Goal: Transaction & Acquisition: Purchase product/service

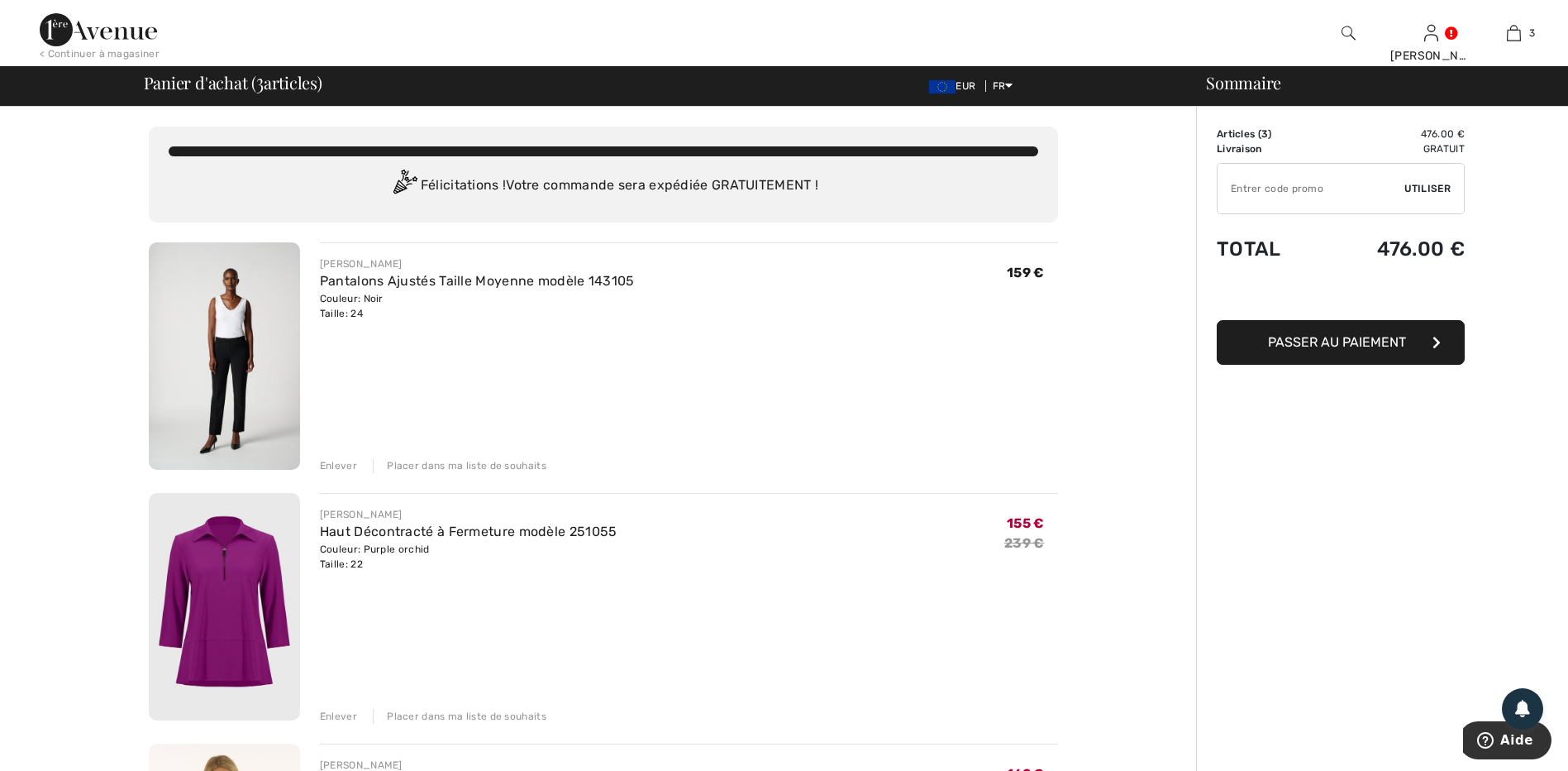
type input "NEW15"
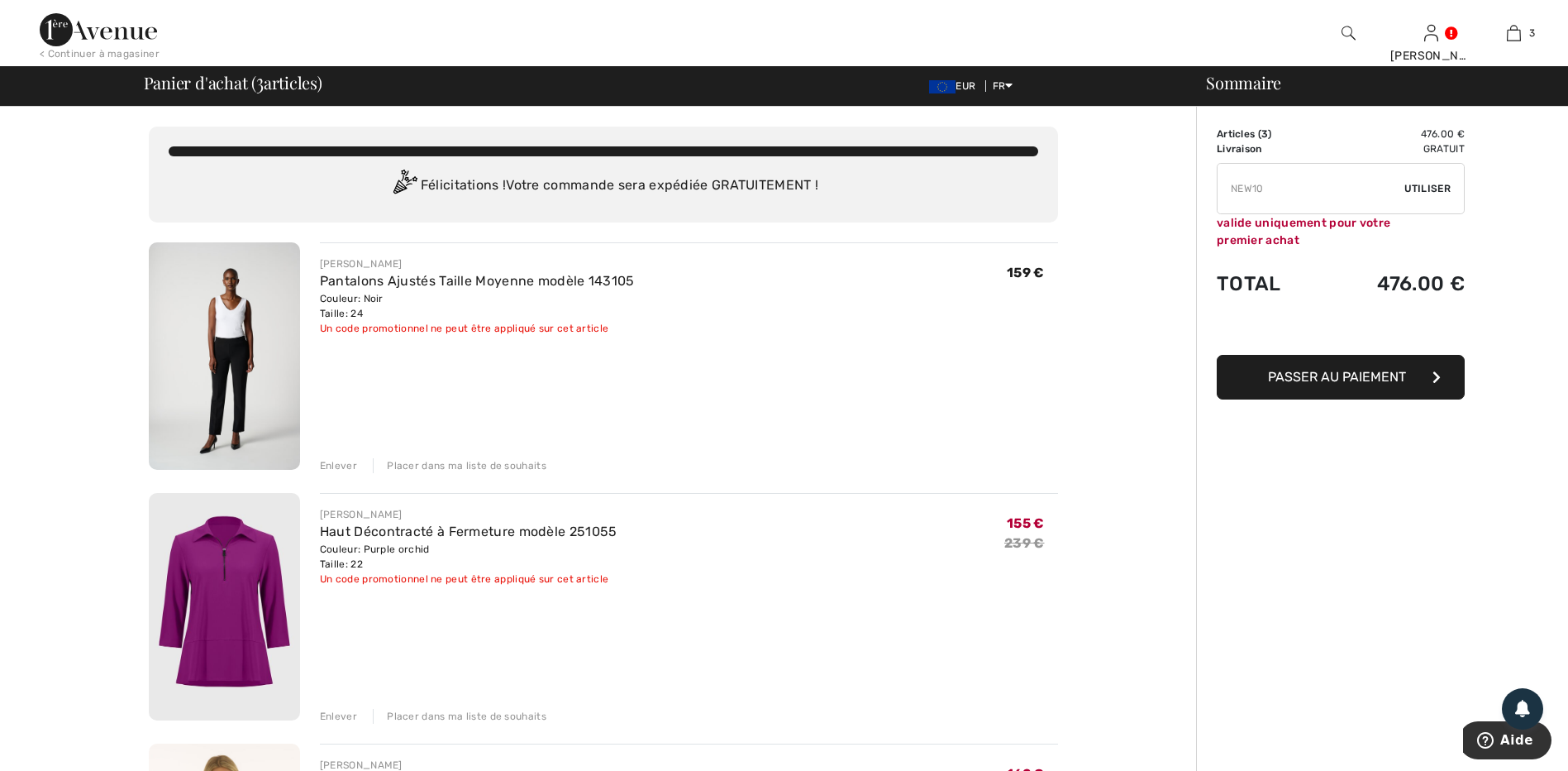
type input "FLASH15"
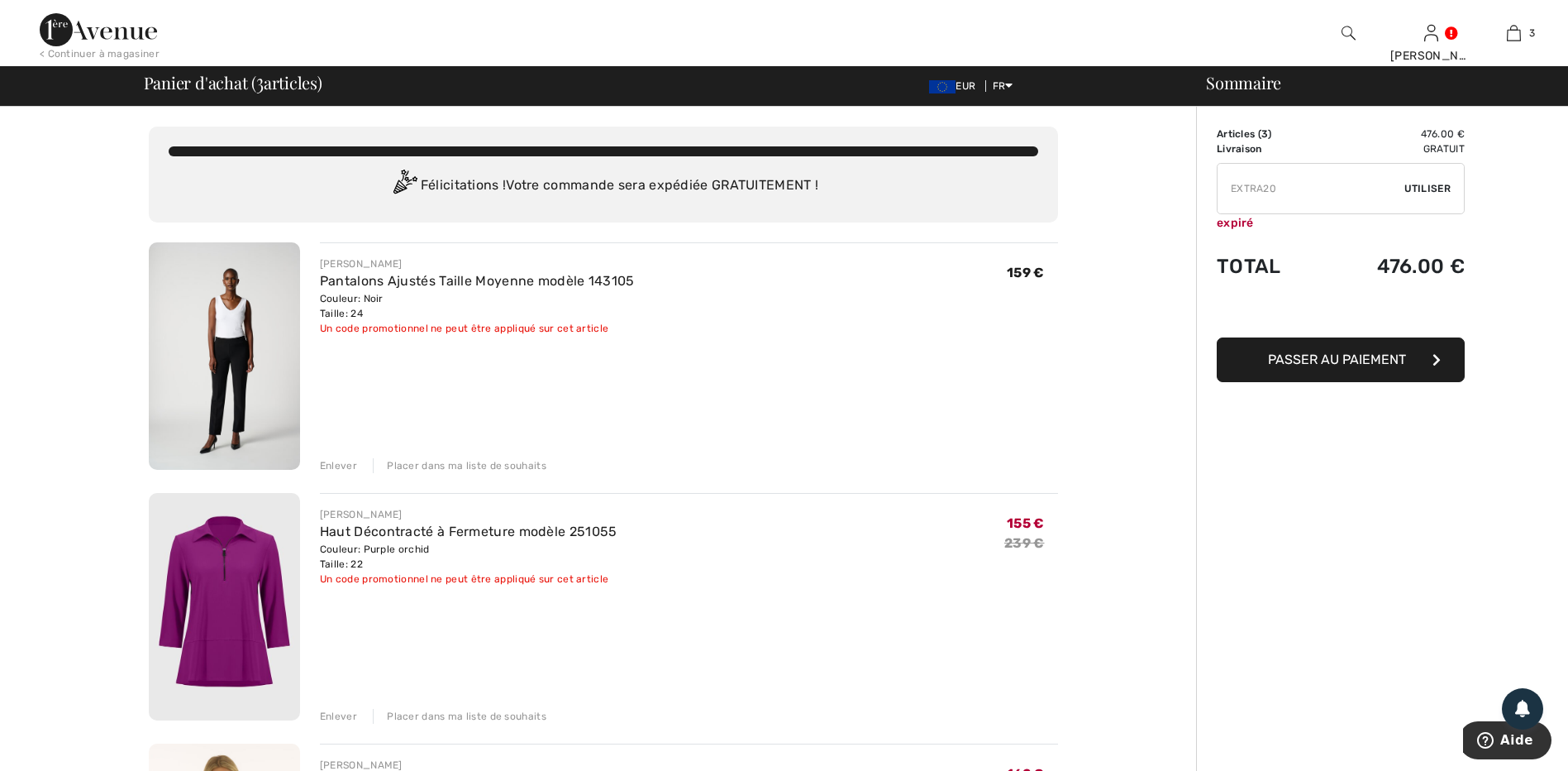
type input "FREEXPRESS"
type input "SURPRISE"
type input "NEW15"
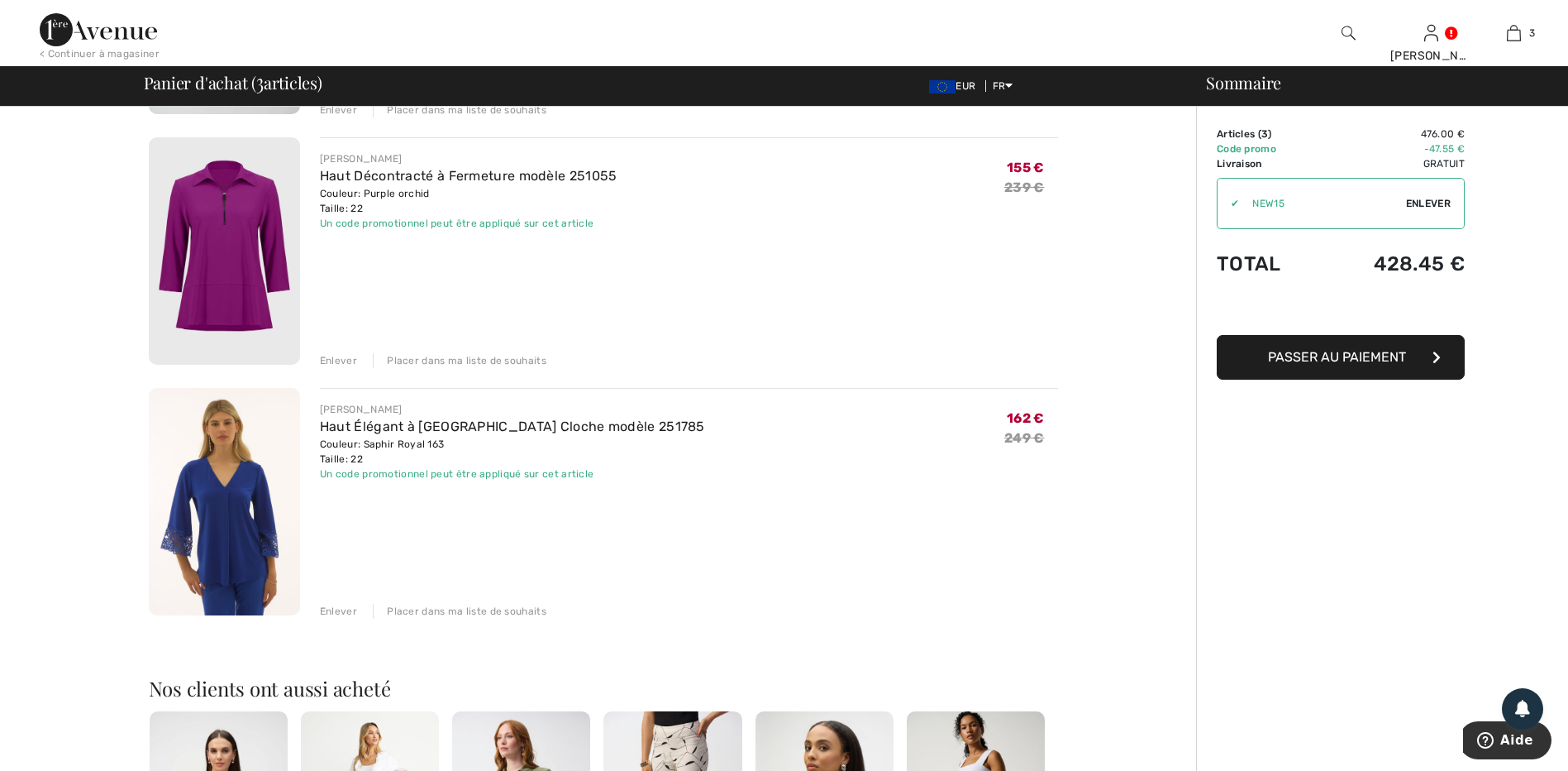
scroll to position [331, 0]
